Goal: Task Accomplishment & Management: Complete application form

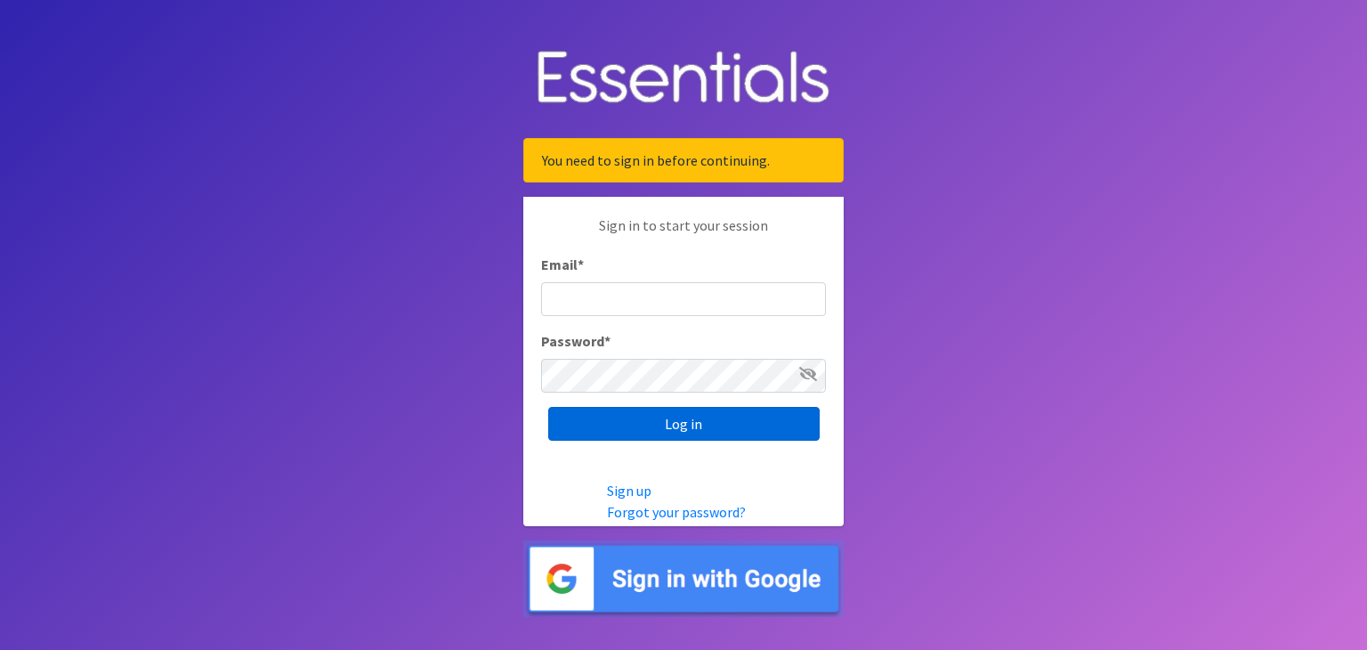
type input "[PERSON_NAME][EMAIL_ADDRESS][PERSON_NAME][DOMAIN_NAME]"
click at [737, 426] on input "Log in" at bounding box center [683, 424] width 271 height 34
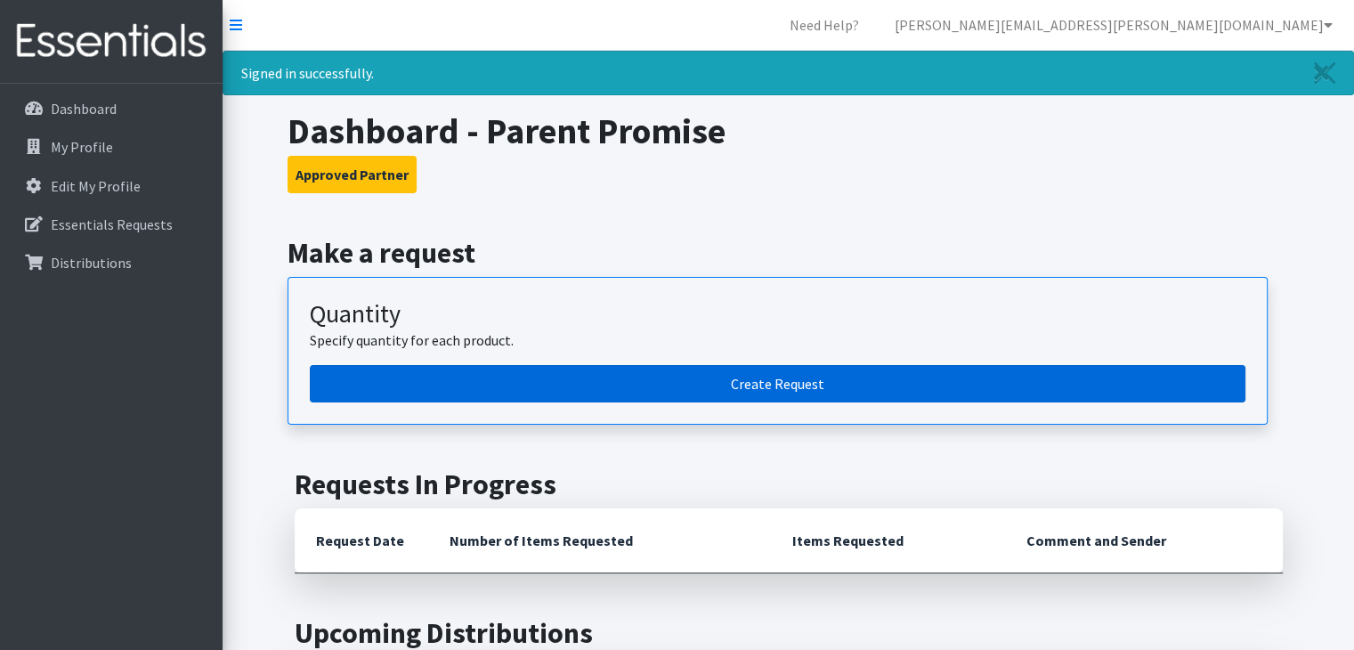
click at [711, 388] on link "Create Request" at bounding box center [777, 383] width 935 height 37
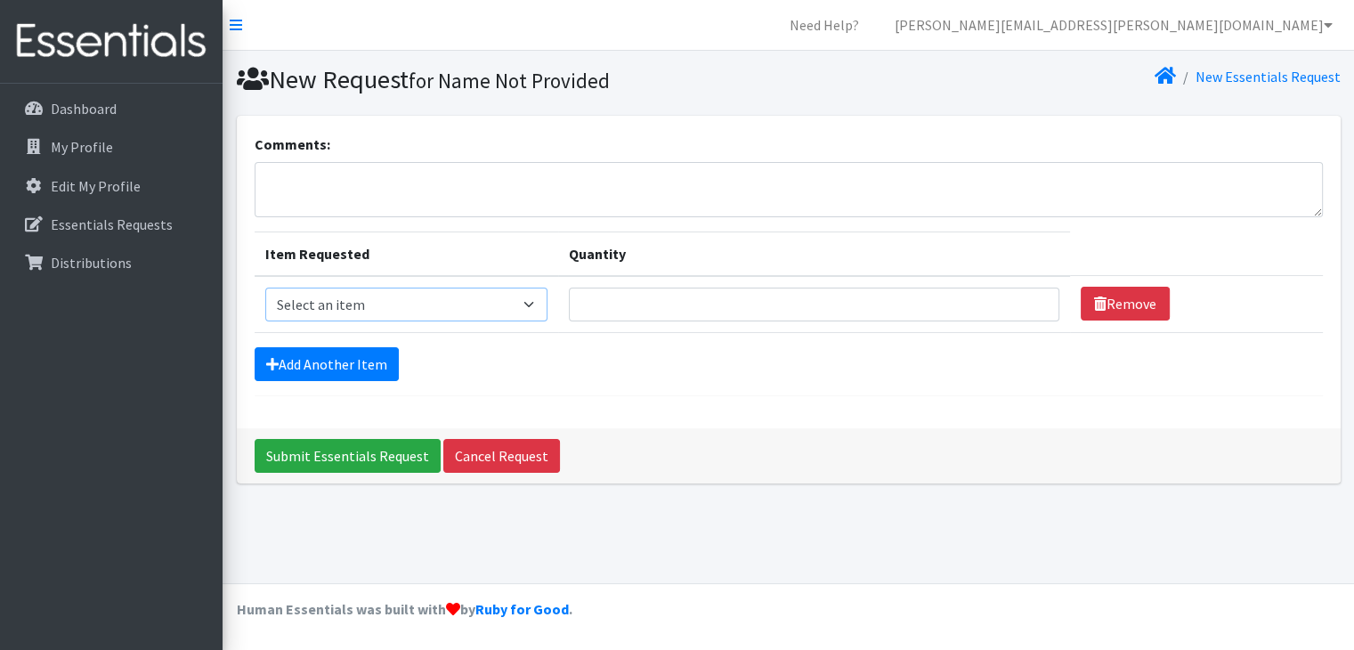
click at [530, 305] on select "Select an item Pad Kits Tampon Kit" at bounding box center [406, 304] width 282 height 34
select select "12263"
click at [265, 287] on select "Select an item Pad Kits Tampon Kit" at bounding box center [406, 304] width 282 height 34
click at [634, 303] on input "Quantity" at bounding box center [814, 304] width 490 height 34
type input "75"
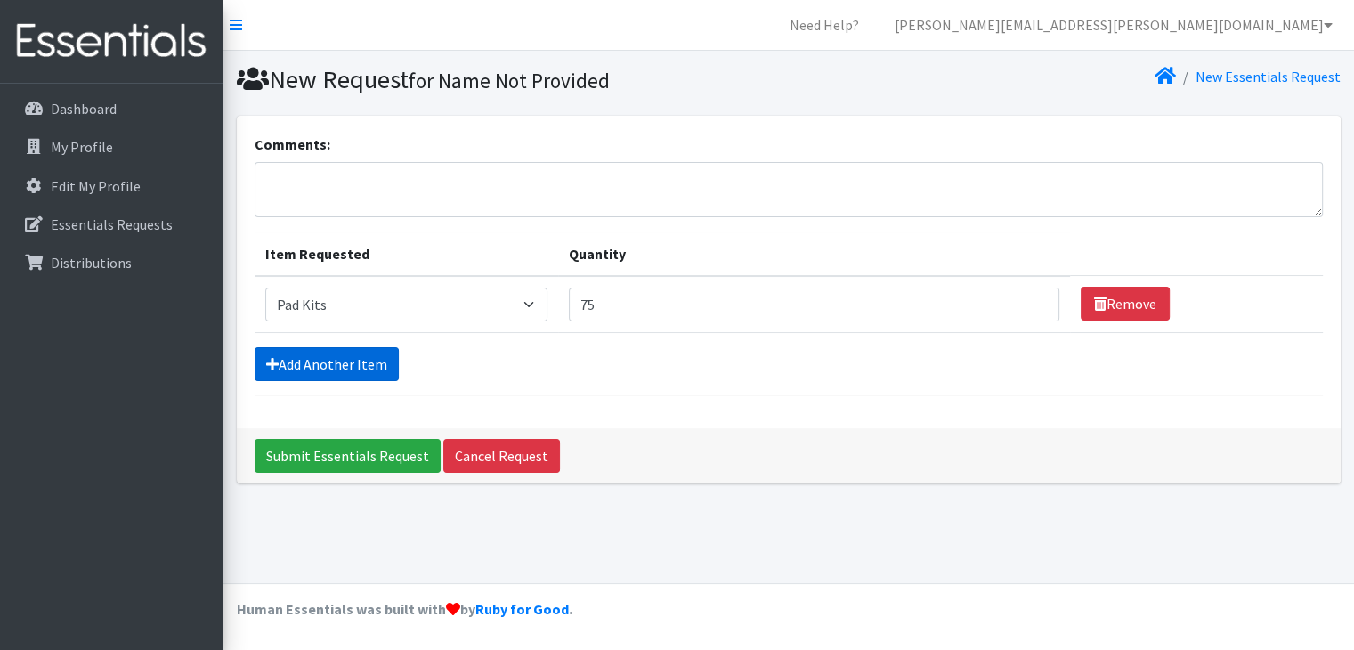
click at [362, 369] on link "Add Another Item" at bounding box center [327, 364] width 144 height 34
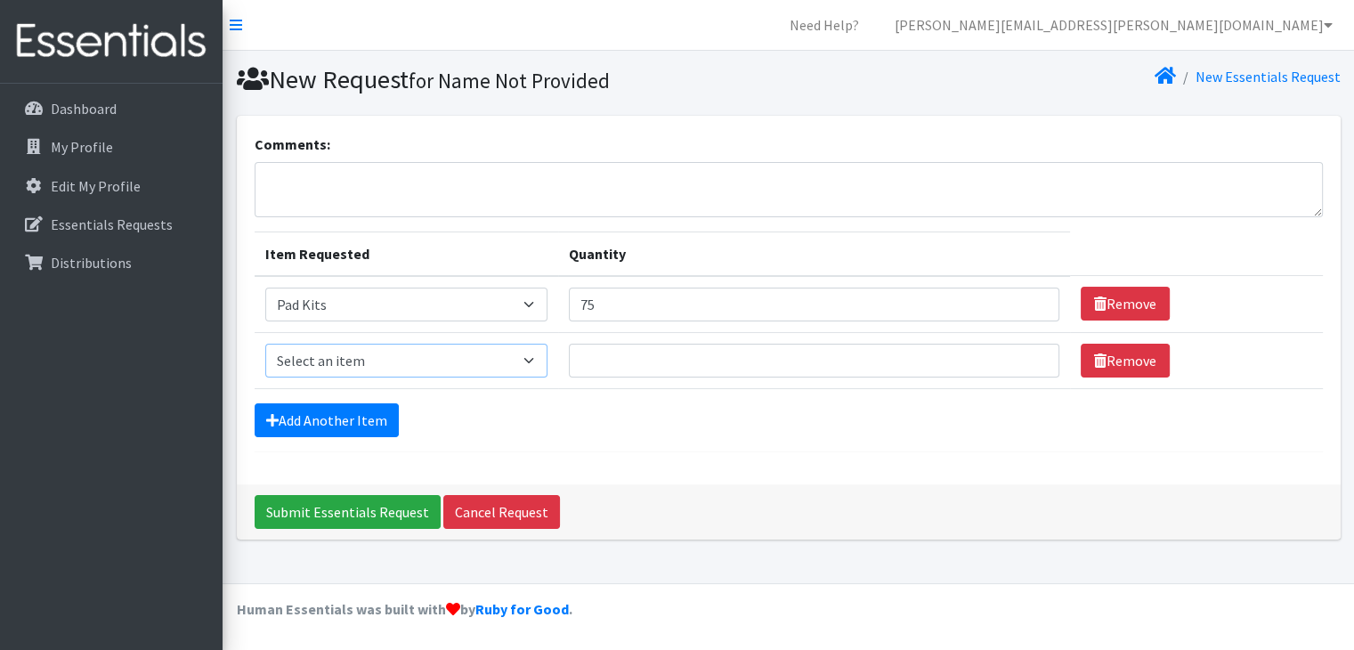
click at [534, 362] on select "Select an item Pad Kits Tampon Kit" at bounding box center [406, 361] width 282 height 34
click at [816, 451] on hr at bounding box center [789, 451] width 1068 height 1
click at [311, 506] on input "Submit Essentials Request" at bounding box center [348, 512] width 186 height 34
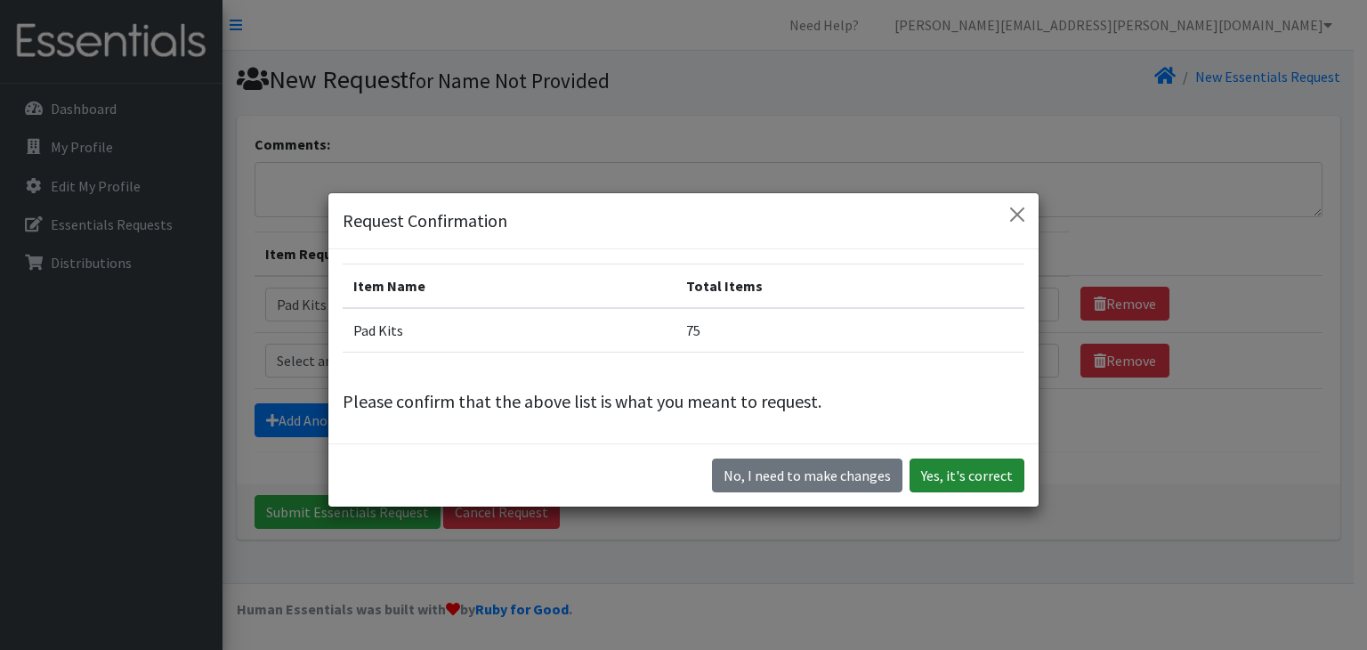
click at [965, 471] on button "Yes, it's correct" at bounding box center [967, 475] width 115 height 34
